Goal: Task Accomplishment & Management: Manage account settings

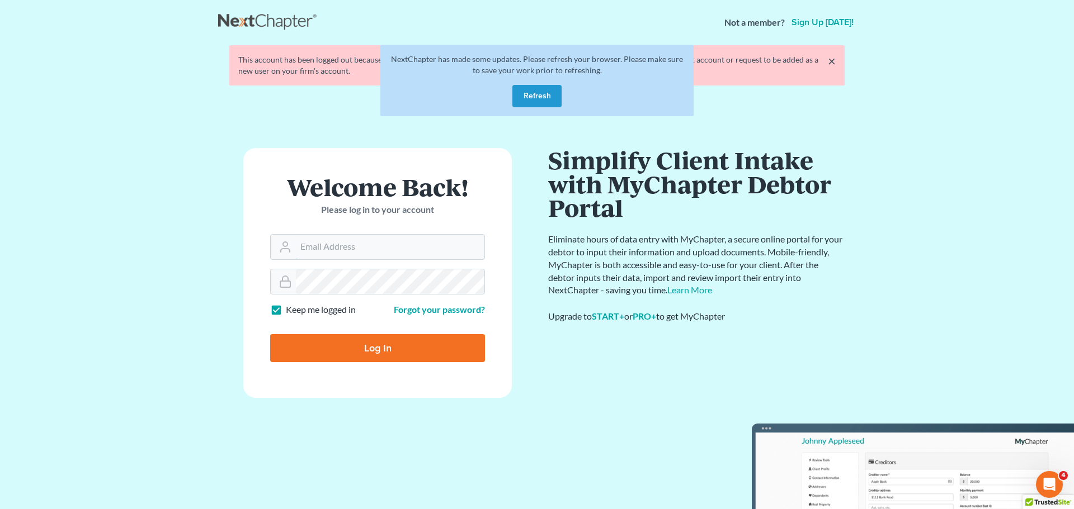
type input "slong@saderlawfirm.com"
click at [387, 338] on input "Log In" at bounding box center [377, 348] width 215 height 28
type input "Thinking..."
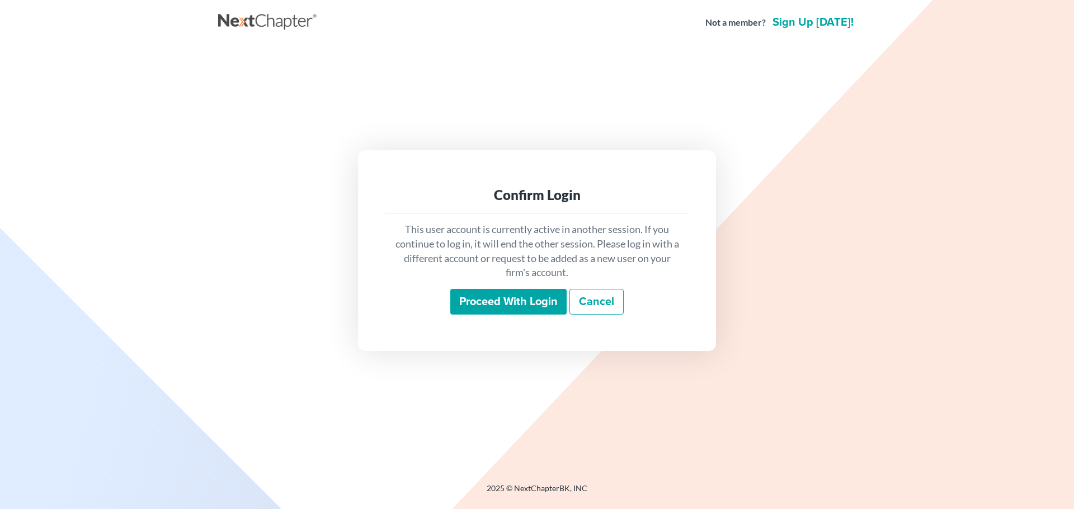
click at [460, 292] on input "Proceed with login" at bounding box center [508, 302] width 116 height 26
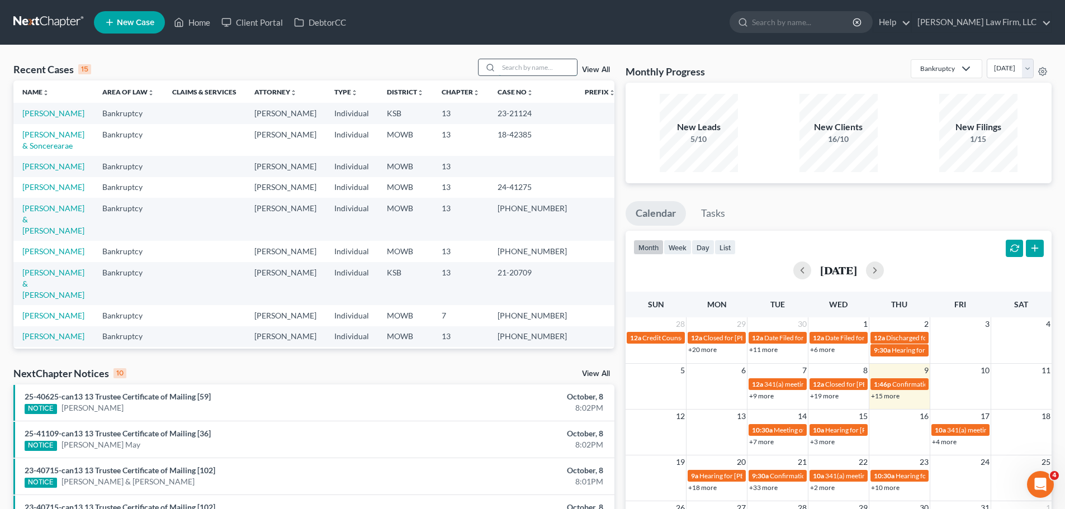
click at [516, 68] on input "search" at bounding box center [538, 67] width 78 height 16
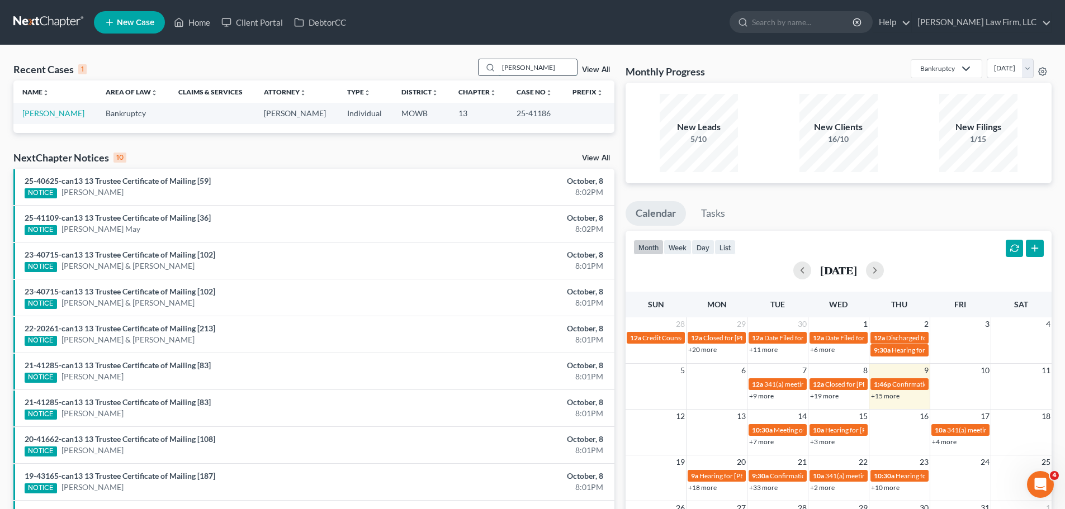
click at [516, 68] on input "rhoads" at bounding box center [538, 67] width 78 height 16
type input "lachance"
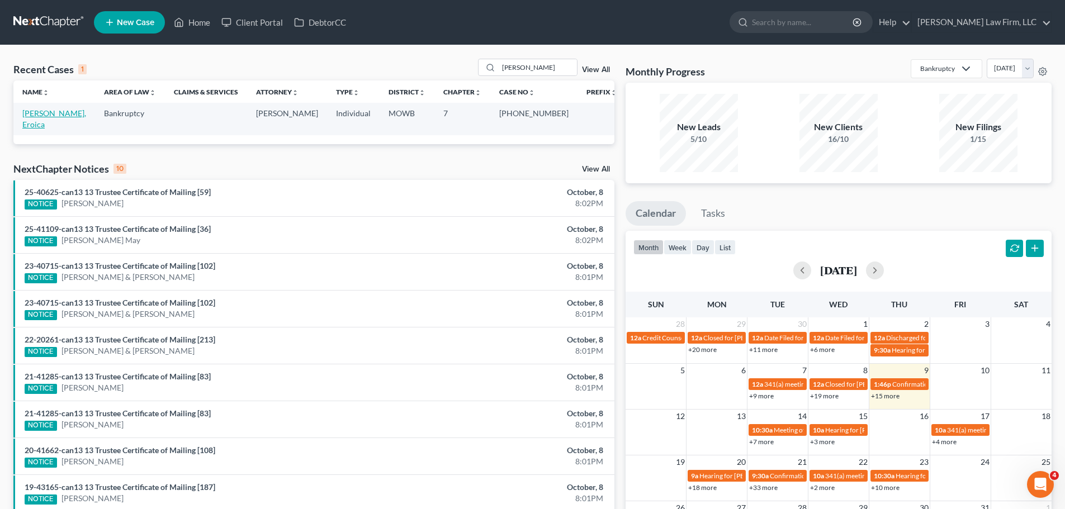
click at [50, 109] on link "Lachance, Eroica" at bounding box center [54, 118] width 64 height 21
select select "4"
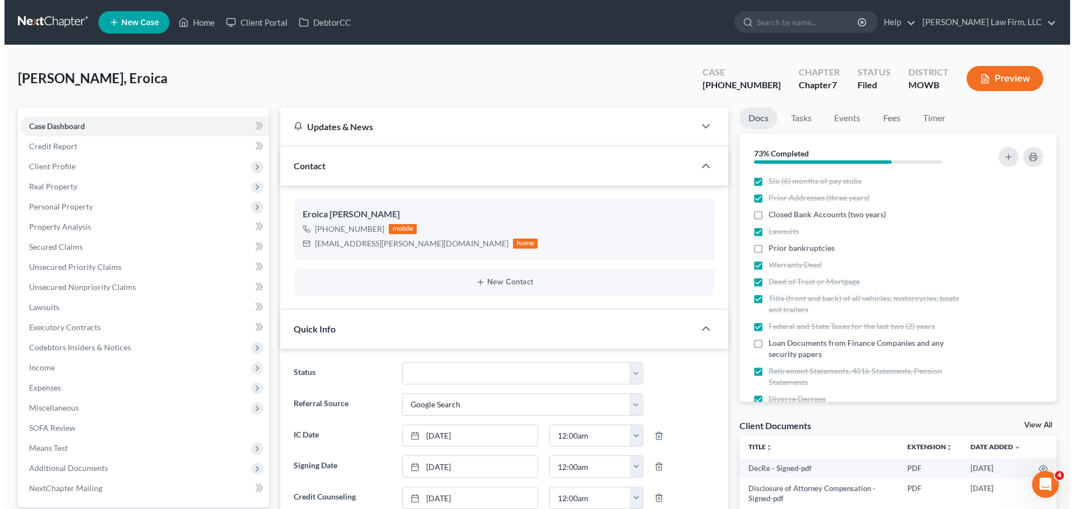
scroll to position [1382, 0]
click at [999, 74] on button "Preview" at bounding box center [1000, 78] width 77 height 25
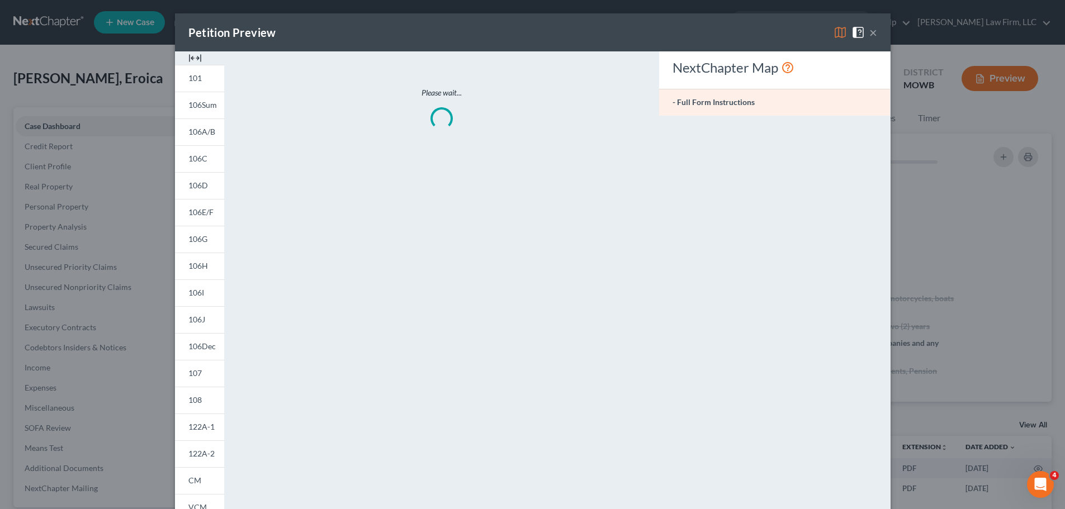
scroll to position [1371, 0]
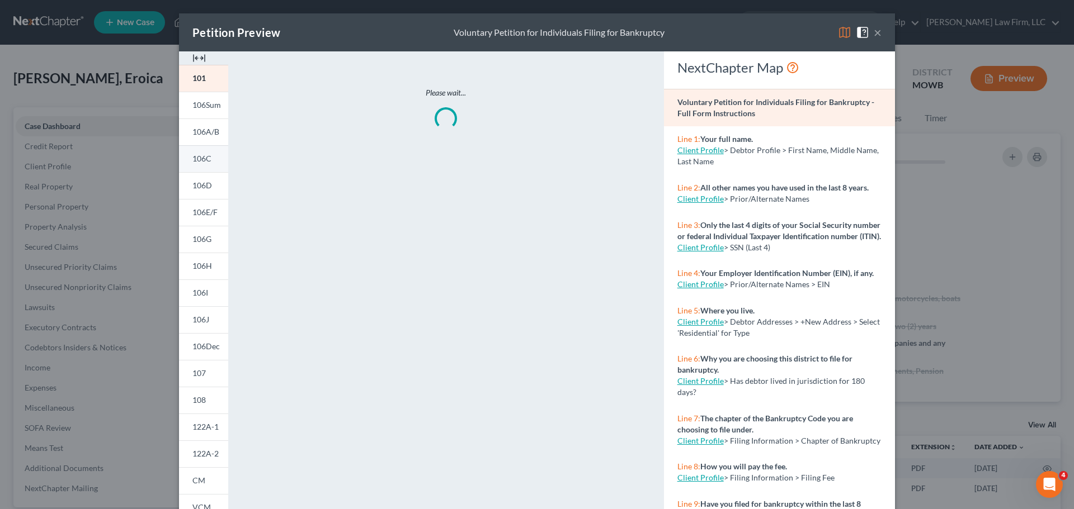
click at [201, 155] on span "106C" at bounding box center [201, 159] width 19 height 10
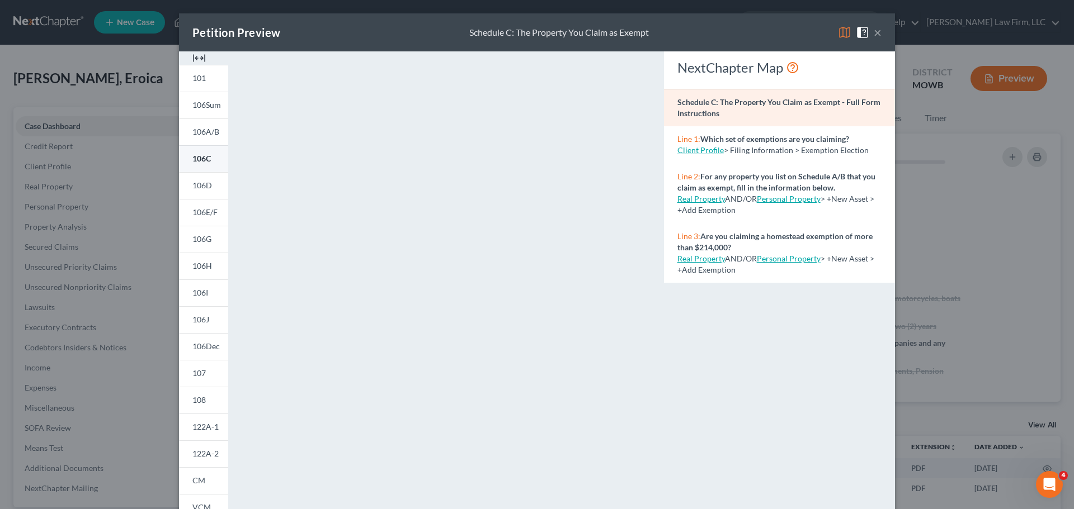
click at [205, 151] on link "106C" at bounding box center [203, 158] width 49 height 27
click at [874, 35] on button "×" at bounding box center [877, 32] width 8 height 13
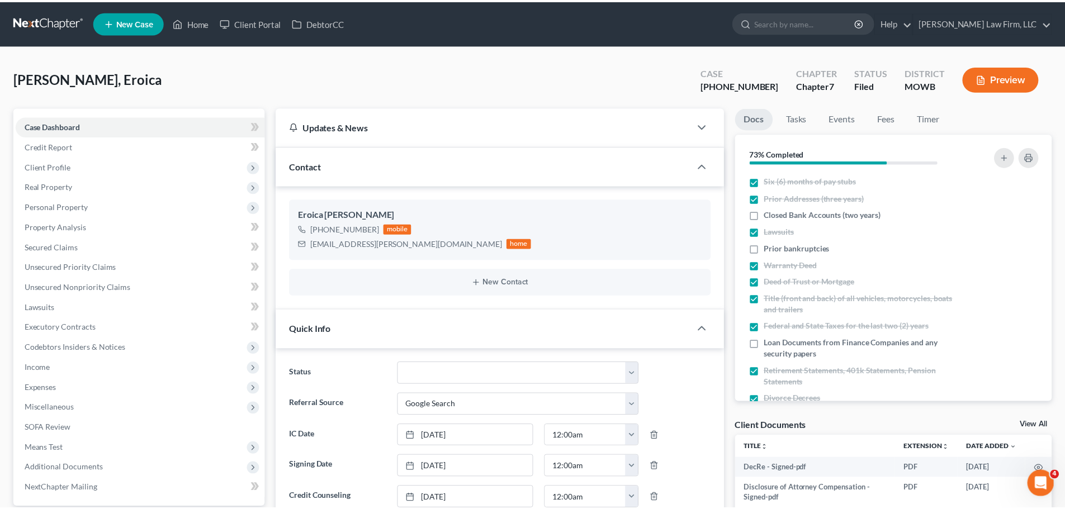
scroll to position [1382, 0]
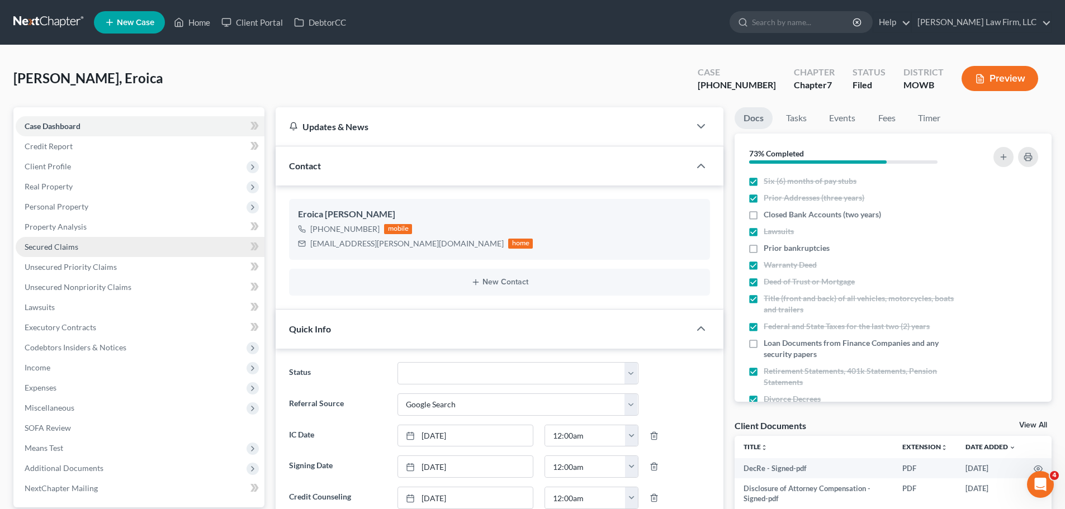
click at [64, 238] on link "Secured Claims" at bounding box center [140, 247] width 249 height 20
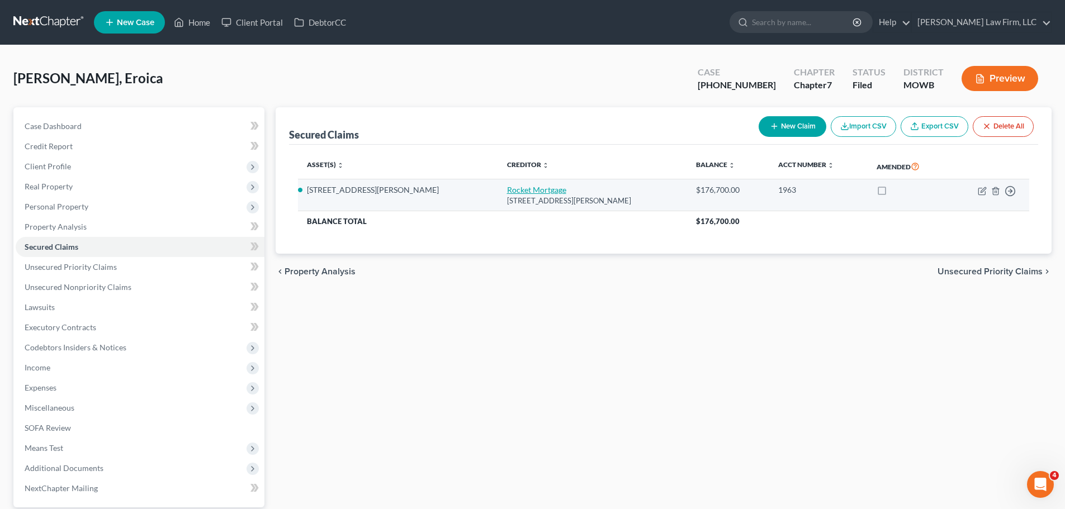
click at [507, 190] on link "Rocket Mortgage" at bounding box center [536, 190] width 59 height 10
select select "23"
select select "15"
select select "2"
select select "0"
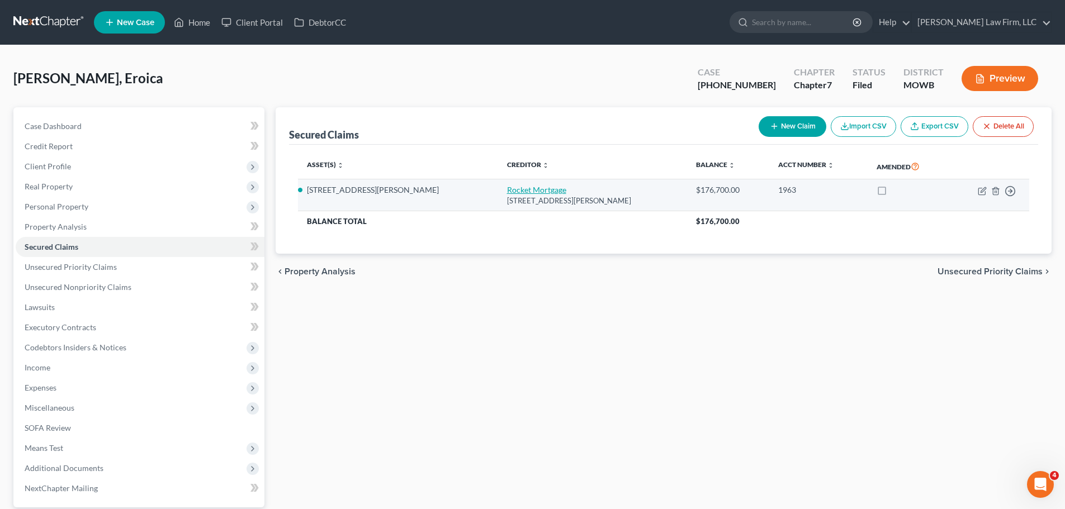
select select "0"
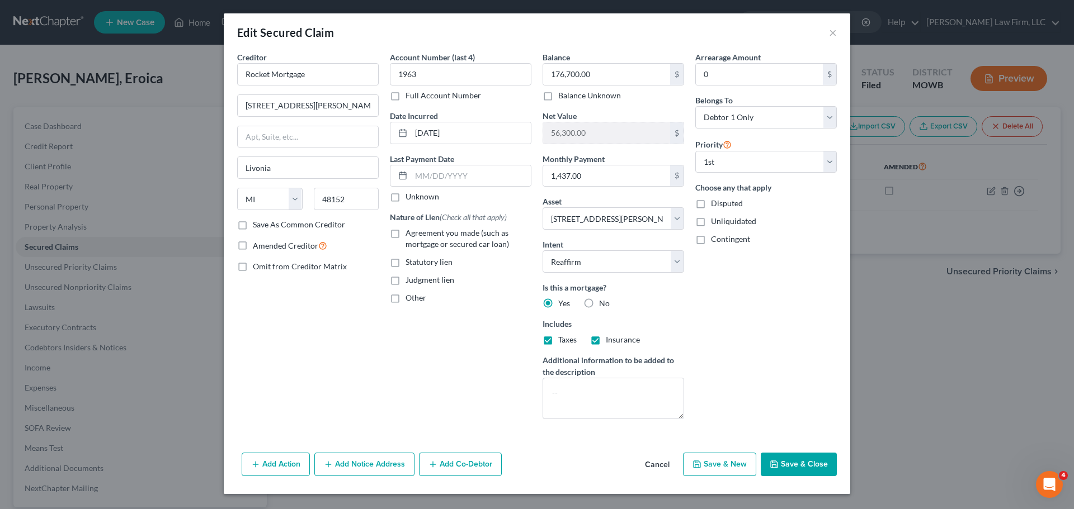
drag, startPoint x: 807, startPoint y: 462, endPoint x: 769, endPoint y: 415, distance: 60.4
click at [757, 409] on div "Arrearage Amount 0 $ Belongs To * Select Debtor 1 Only Debtor 2 Only Debtor 1 A…" at bounding box center [765, 239] width 153 height 377
click at [808, 469] on button "Save & Close" at bounding box center [798, 464] width 76 height 23
select select
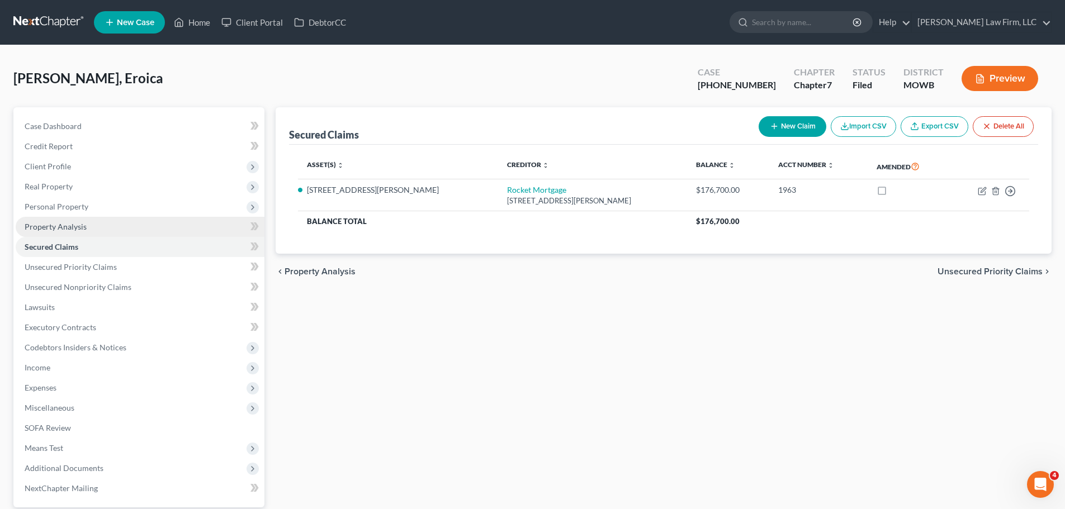
click at [92, 225] on link "Property Analysis" at bounding box center [140, 227] width 249 height 20
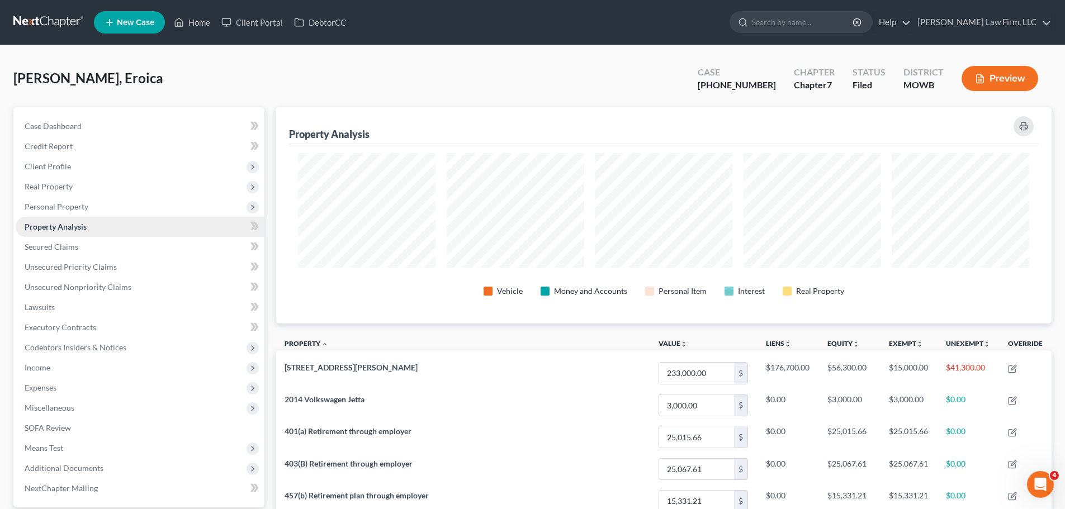
scroll to position [216, 776]
click at [94, 204] on span "Personal Property" at bounding box center [140, 207] width 249 height 20
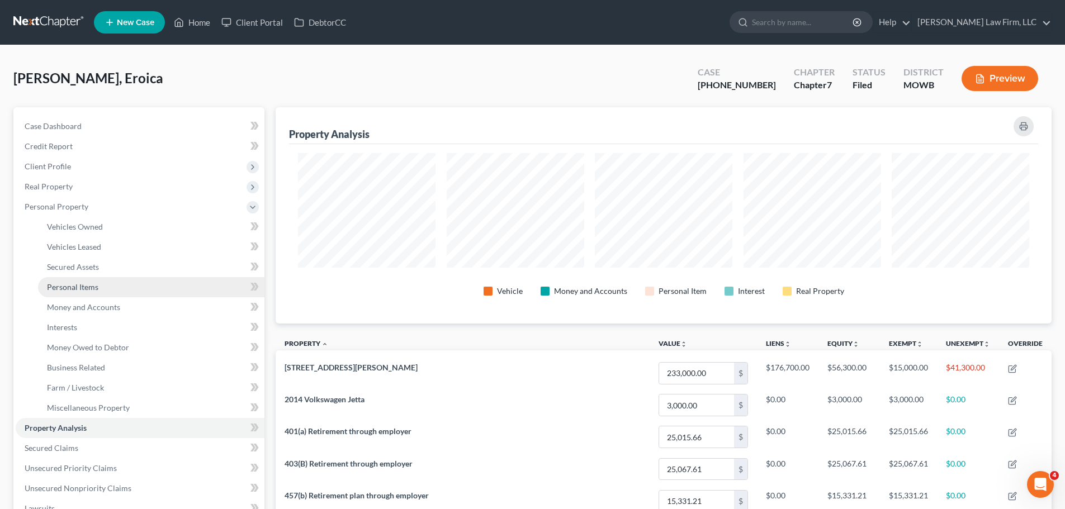
click at [101, 289] on link "Personal Items" at bounding box center [151, 287] width 226 height 20
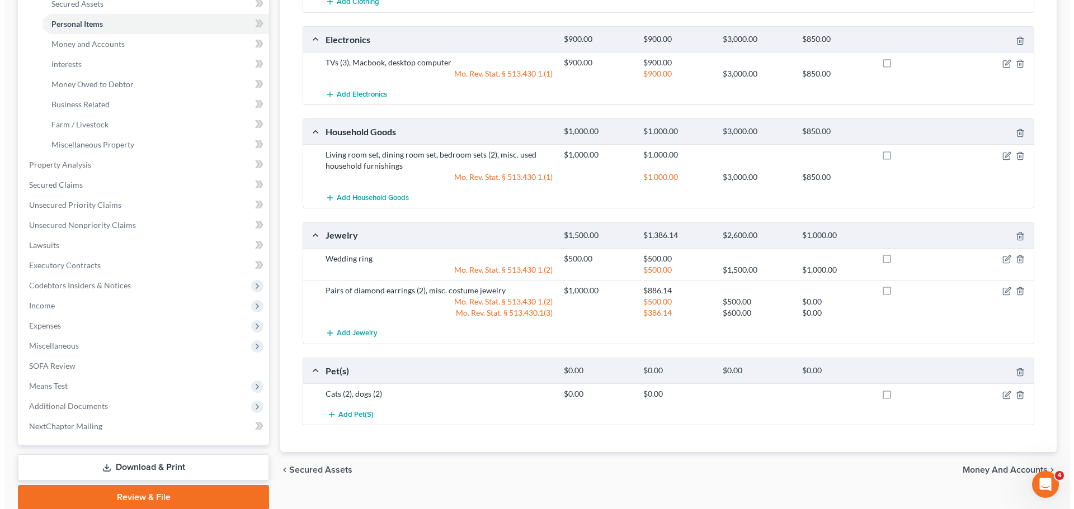
scroll to position [280, 0]
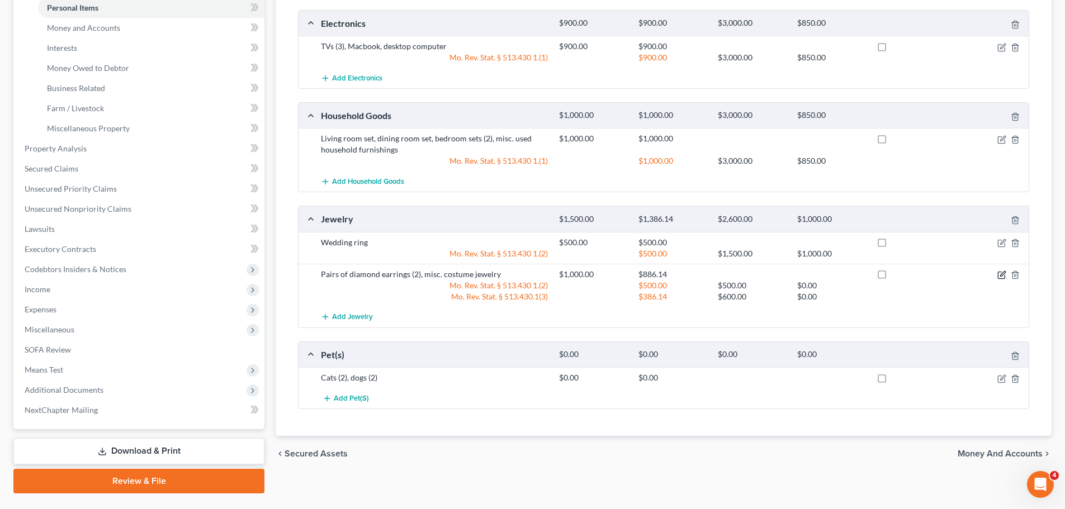
click at [1000, 276] on icon "button" at bounding box center [1002, 273] width 5 height 5
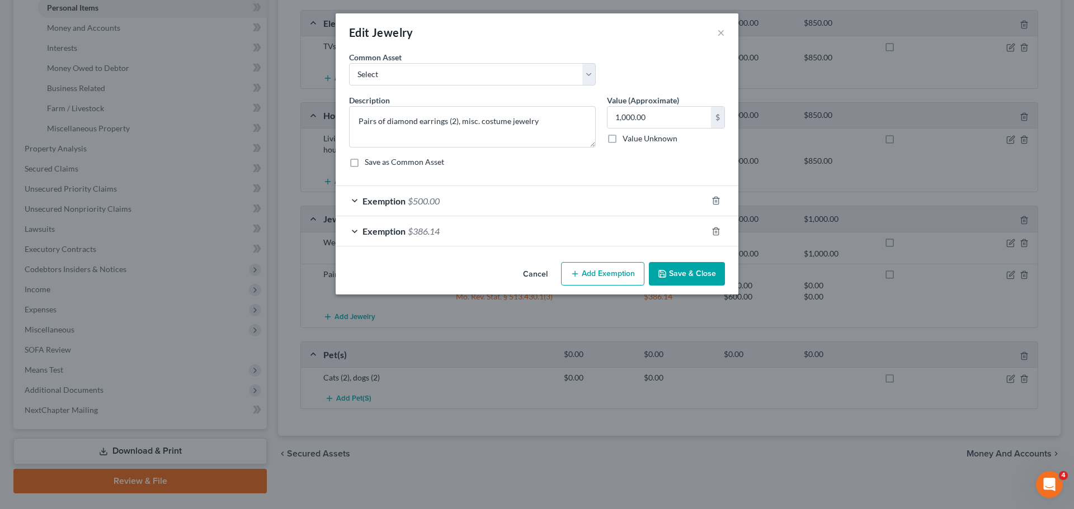
click at [560, 204] on div "Exemption $500.00" at bounding box center [520, 201] width 371 height 30
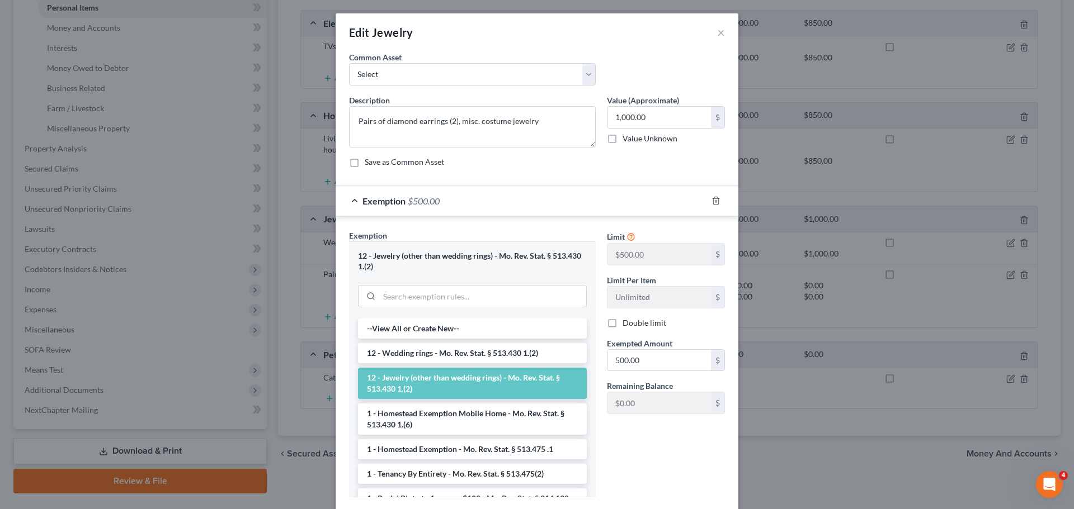
click at [560, 204] on div "Exemption $500.00" at bounding box center [520, 201] width 371 height 30
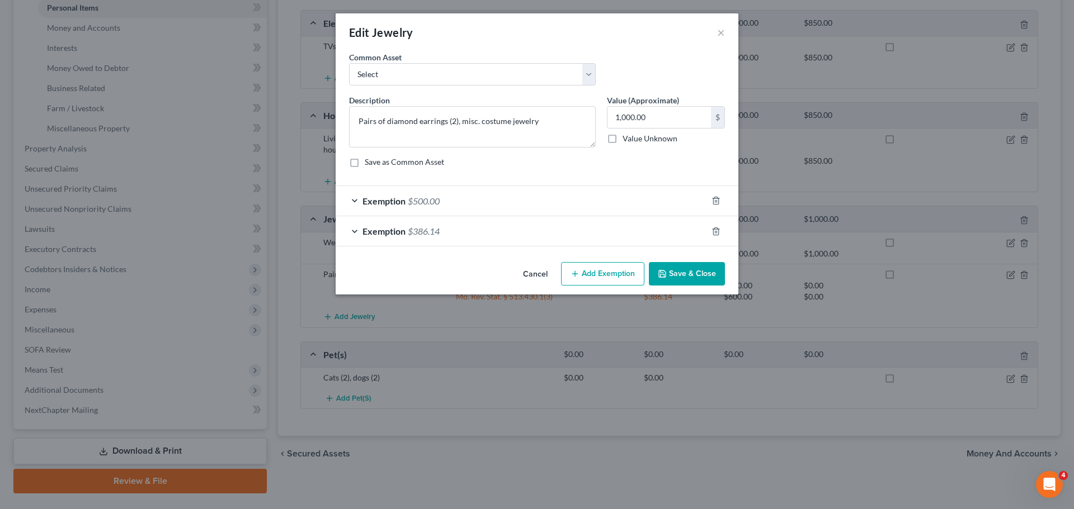
click at [505, 239] on div "Exemption $386.14" at bounding box center [520, 231] width 371 height 30
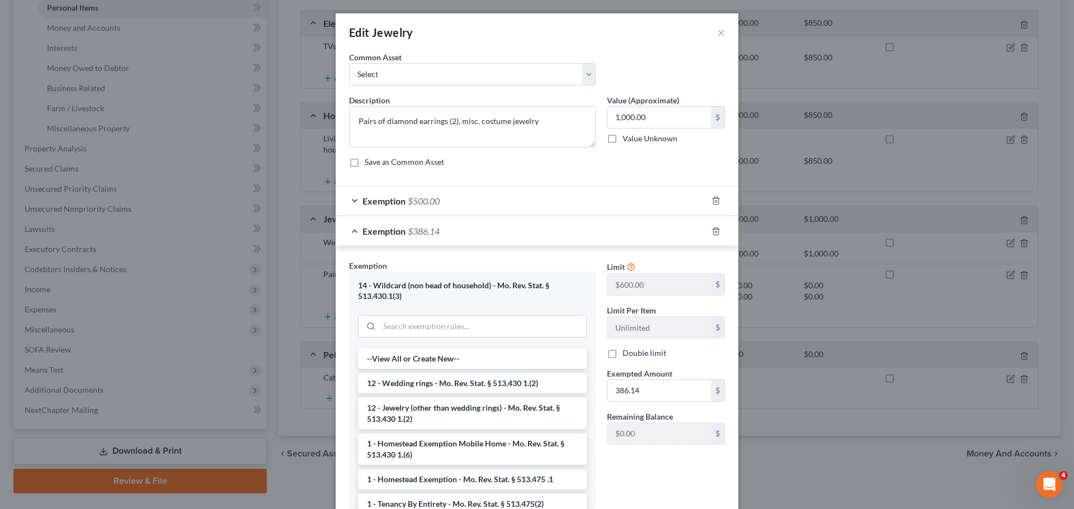
click at [505, 239] on div "Exemption $386.14" at bounding box center [520, 231] width 371 height 30
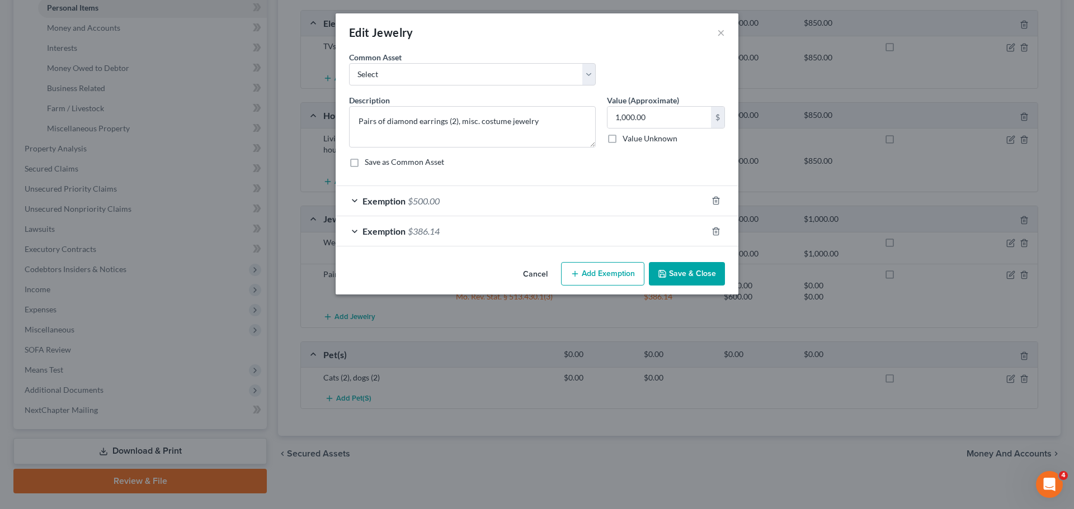
click at [674, 276] on button "Save & Close" at bounding box center [687, 273] width 76 height 23
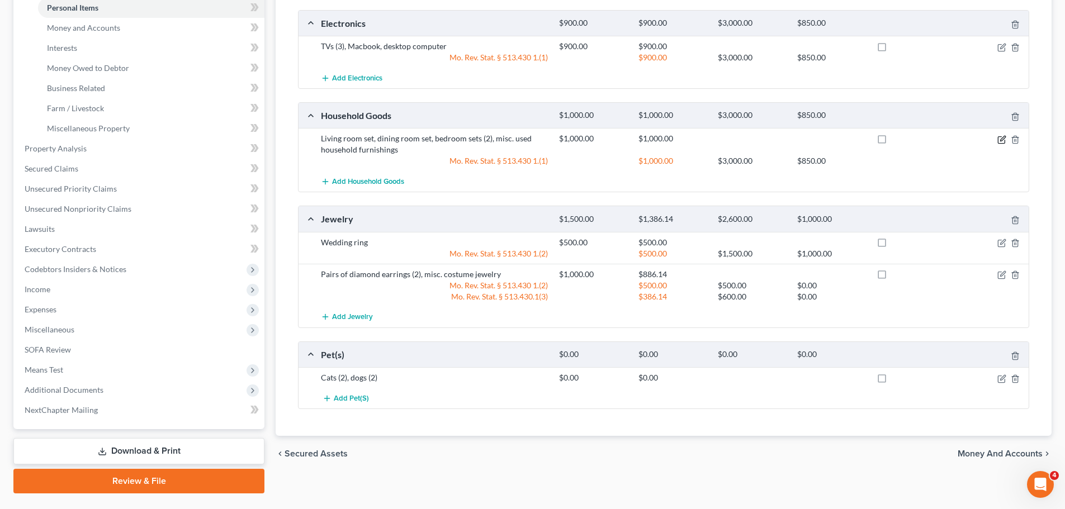
click at [1002, 142] on icon "button" at bounding box center [1002, 139] width 9 height 9
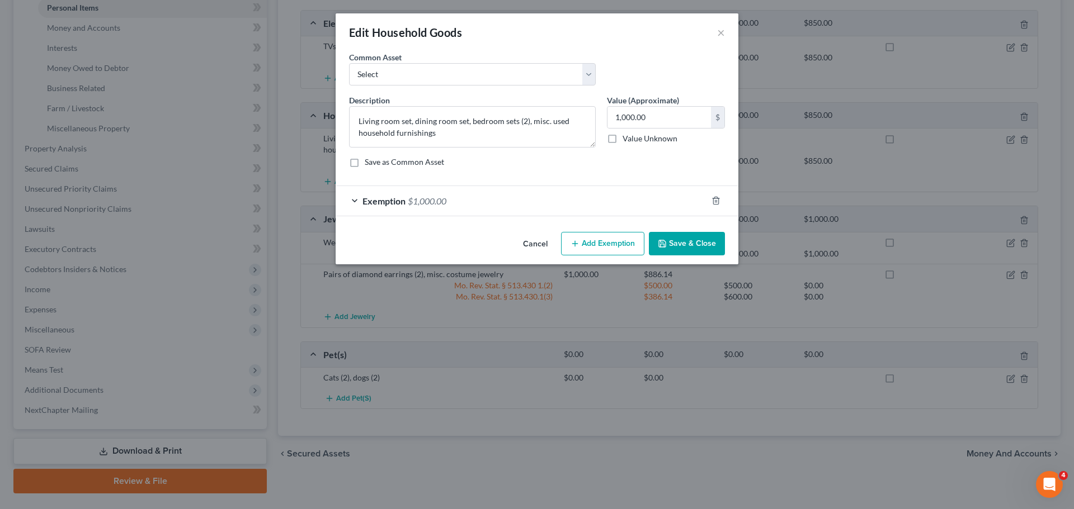
click at [461, 211] on div "Exemption $1,000.00" at bounding box center [520, 201] width 371 height 30
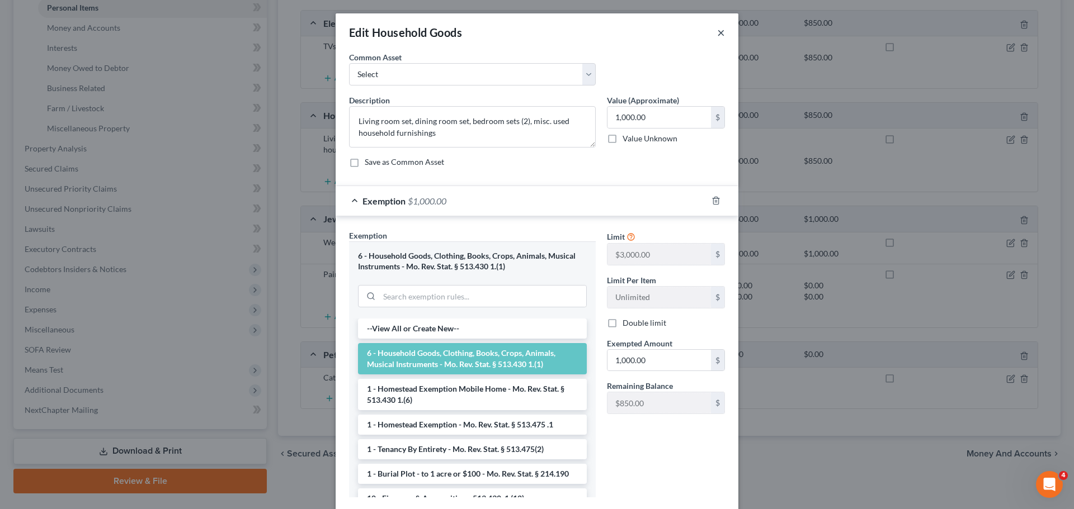
click at [717, 29] on button "×" at bounding box center [721, 32] width 8 height 13
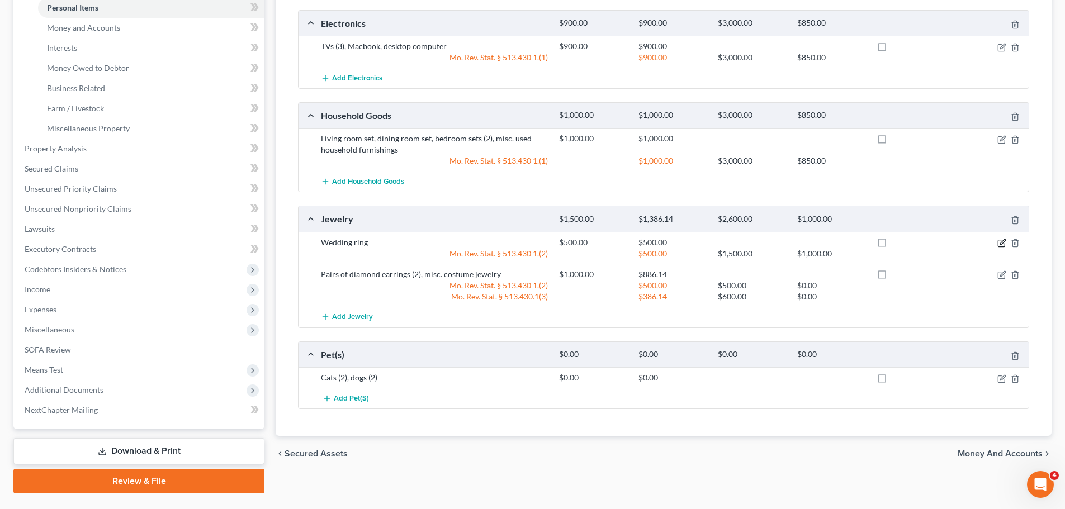
click at [1003, 245] on icon "button" at bounding box center [1002, 243] width 9 height 9
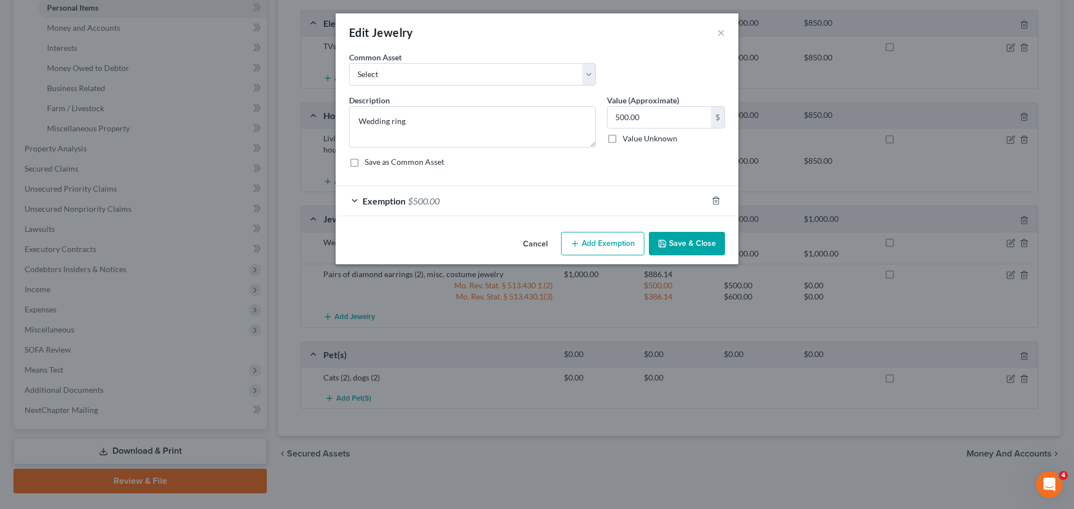
click at [480, 214] on div "Exemption $500.00" at bounding box center [520, 201] width 371 height 30
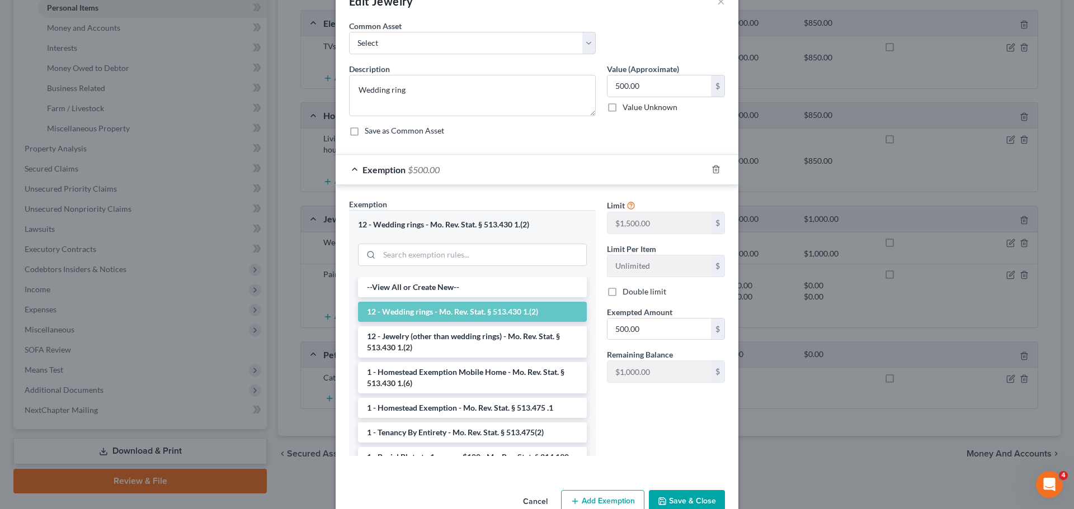
scroll to position [58, 0]
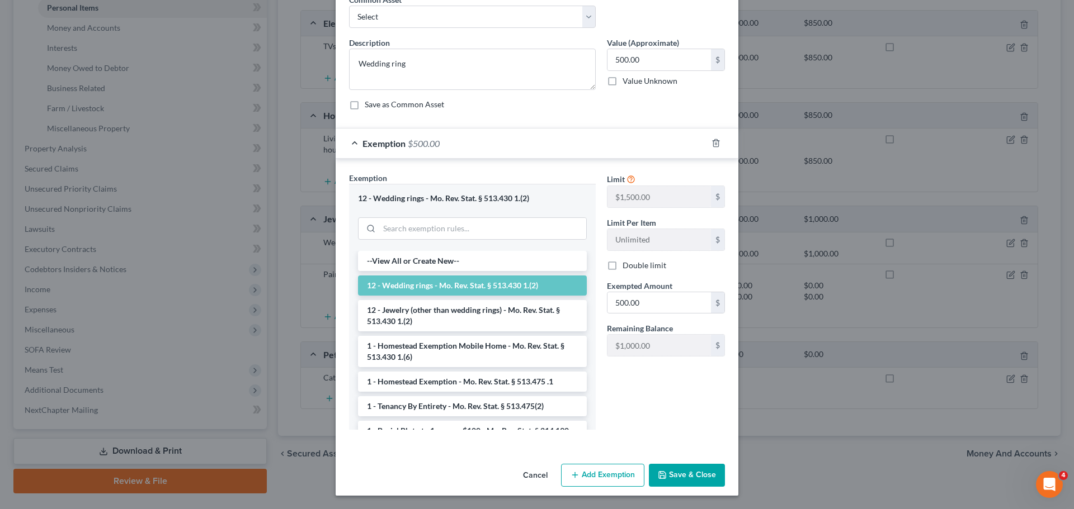
click at [682, 477] on button "Save & Close" at bounding box center [687, 475] width 76 height 23
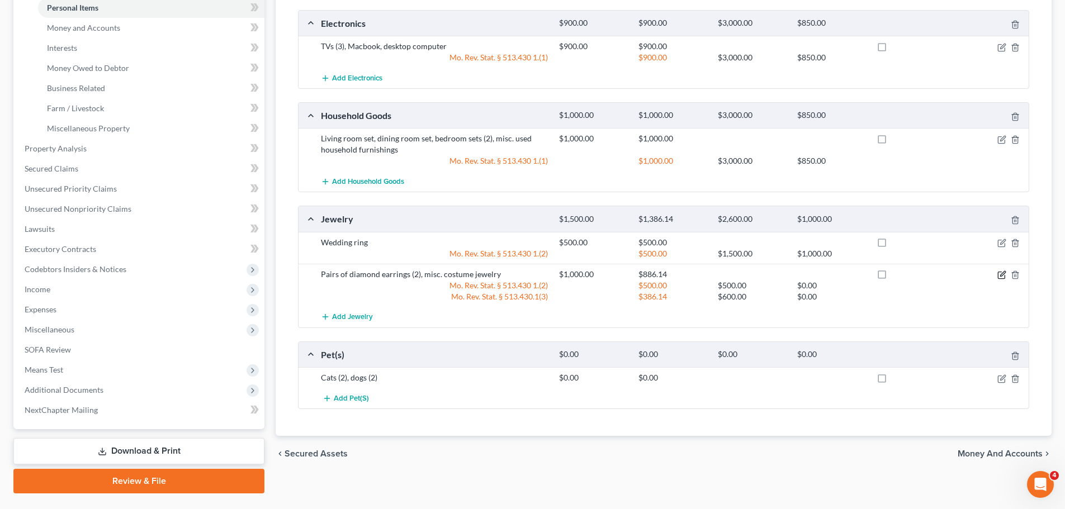
click at [1000, 276] on icon "button" at bounding box center [1002, 275] width 9 height 9
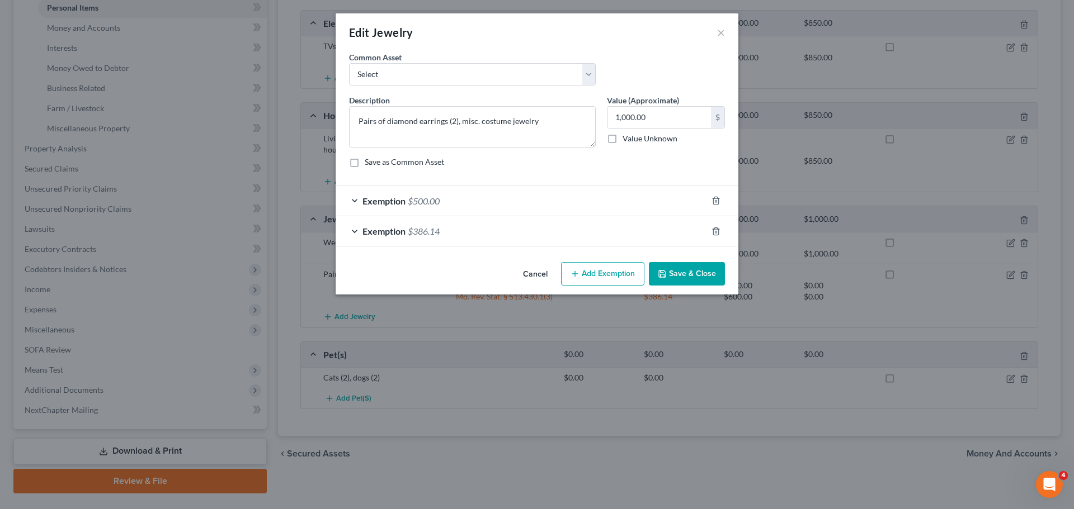
click at [471, 197] on div "Exemption $500.00" at bounding box center [520, 201] width 371 height 30
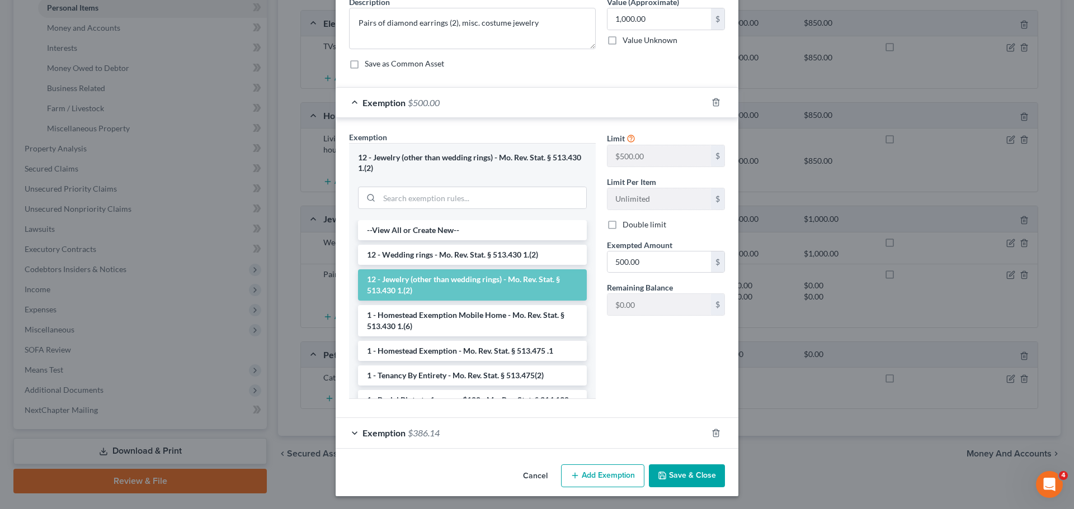
scroll to position [99, 0]
click at [668, 470] on button "Save & Close" at bounding box center [687, 475] width 76 height 23
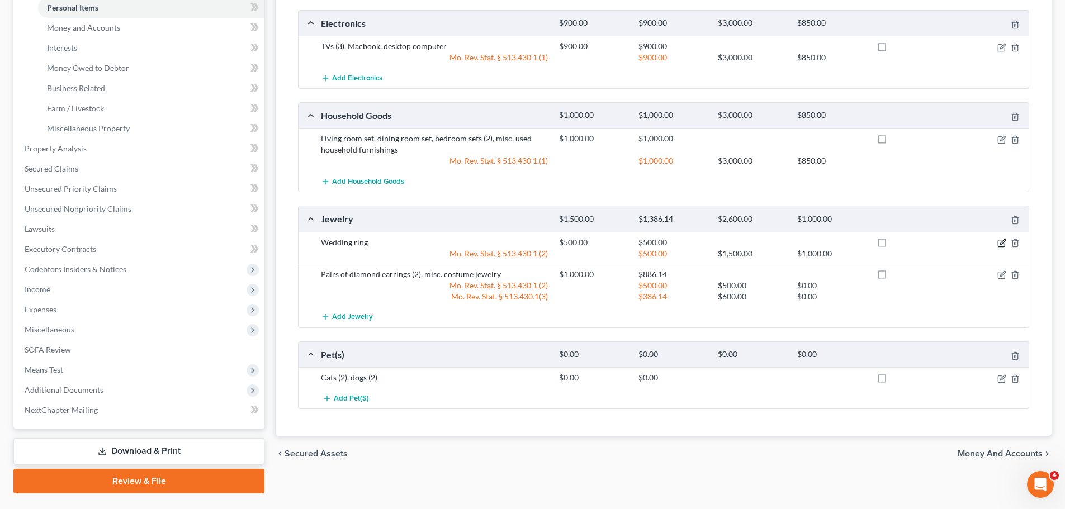
click at [998, 244] on icon "button" at bounding box center [1002, 243] width 9 height 9
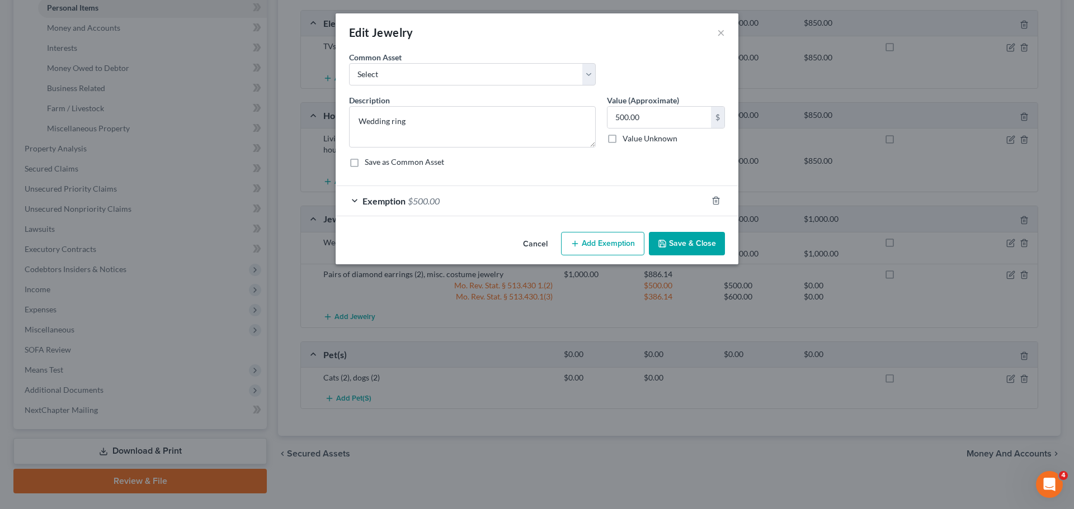
click at [447, 192] on div "Exemption $500.00" at bounding box center [520, 201] width 371 height 30
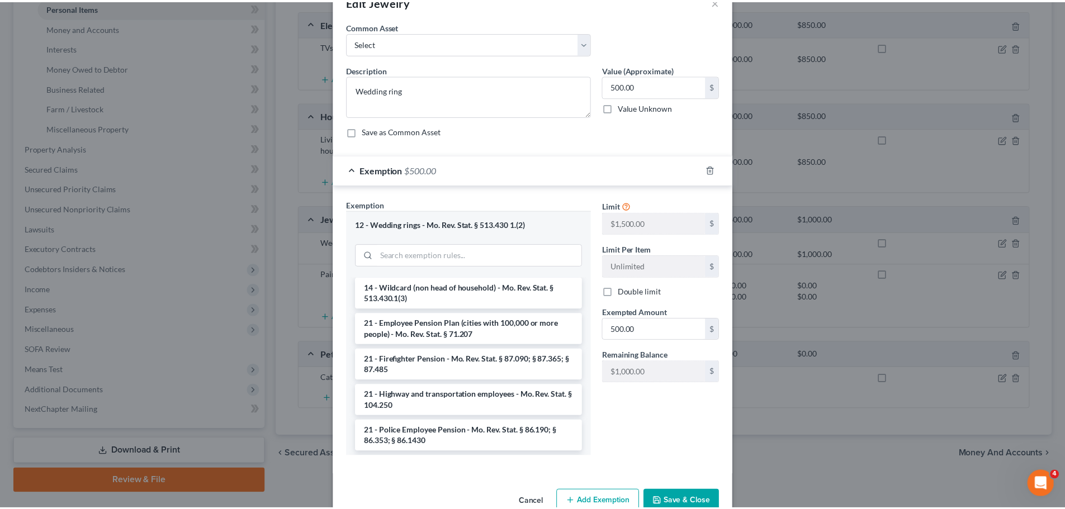
scroll to position [58, 0]
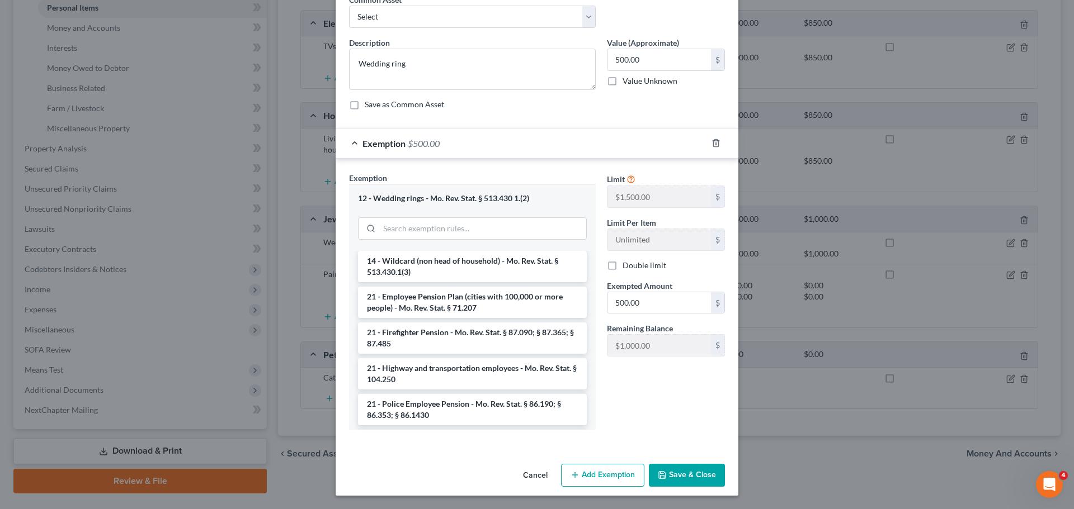
click at [689, 469] on button "Save & Close" at bounding box center [687, 475] width 76 height 23
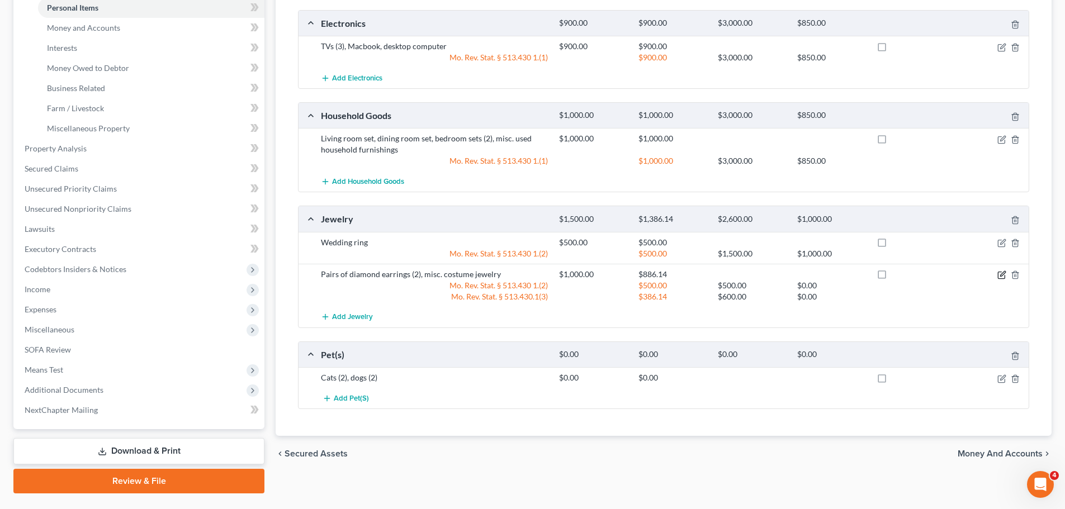
click at [1002, 277] on icon "button" at bounding box center [1002, 275] width 9 height 9
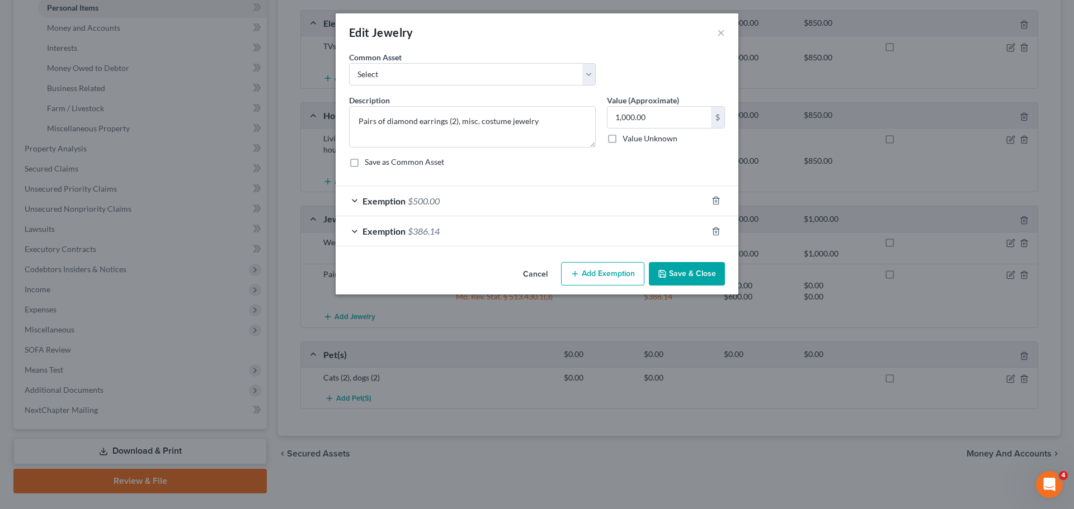
click at [527, 194] on div "Exemption $500.00" at bounding box center [520, 201] width 371 height 30
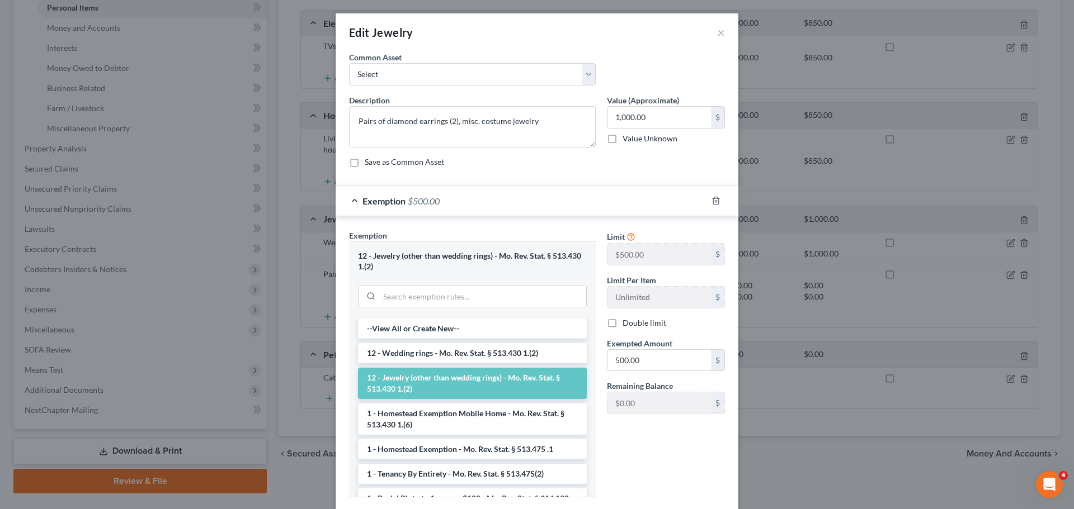
click at [527, 194] on div "Exemption $500.00" at bounding box center [520, 201] width 371 height 30
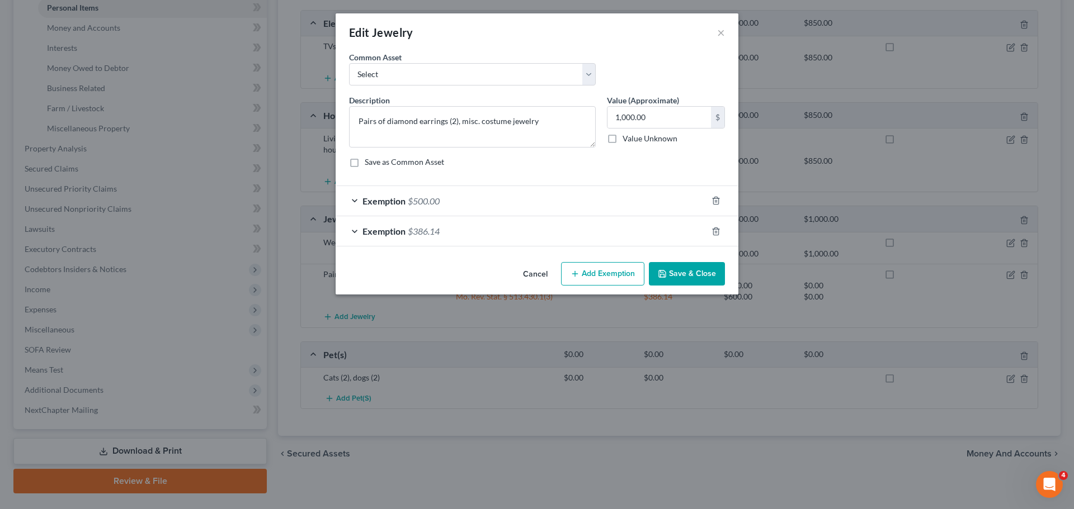
click at [498, 232] on div "Exemption $386.14" at bounding box center [520, 231] width 371 height 30
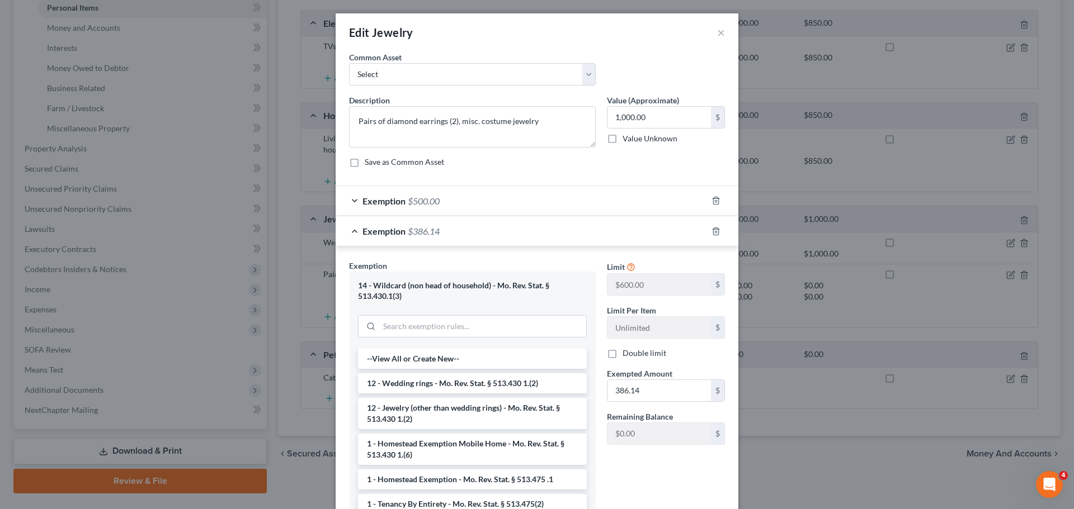
click at [498, 232] on div "Exemption $386.14" at bounding box center [520, 231] width 371 height 30
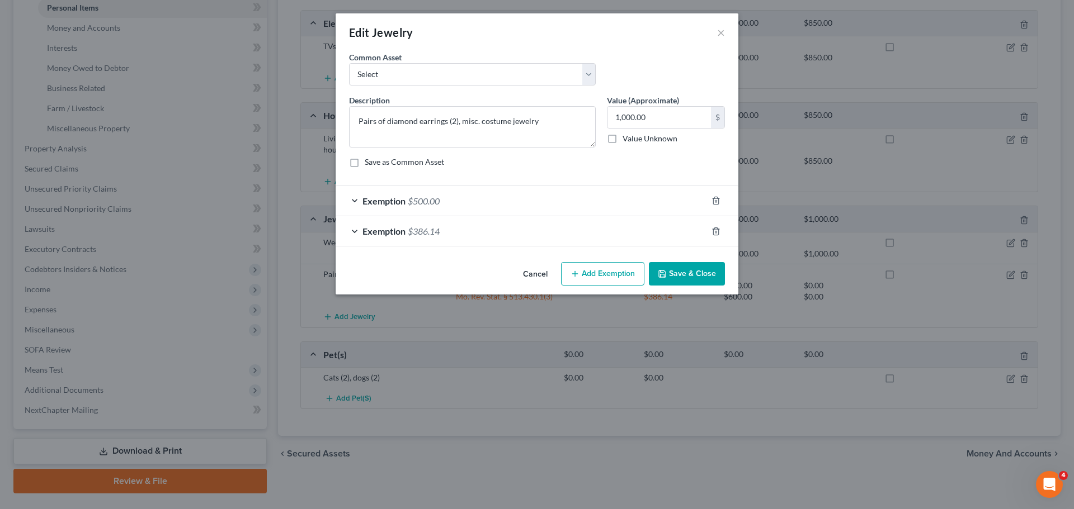
drag, startPoint x: 701, startPoint y: 262, endPoint x: 695, endPoint y: 265, distance: 6.5
click at [700, 263] on div "Cancel Add Exemption Save & Close" at bounding box center [536, 276] width 403 height 37
click at [693, 264] on button "Save & Close" at bounding box center [687, 273] width 76 height 23
